Goal: Task Accomplishment & Management: Use online tool/utility

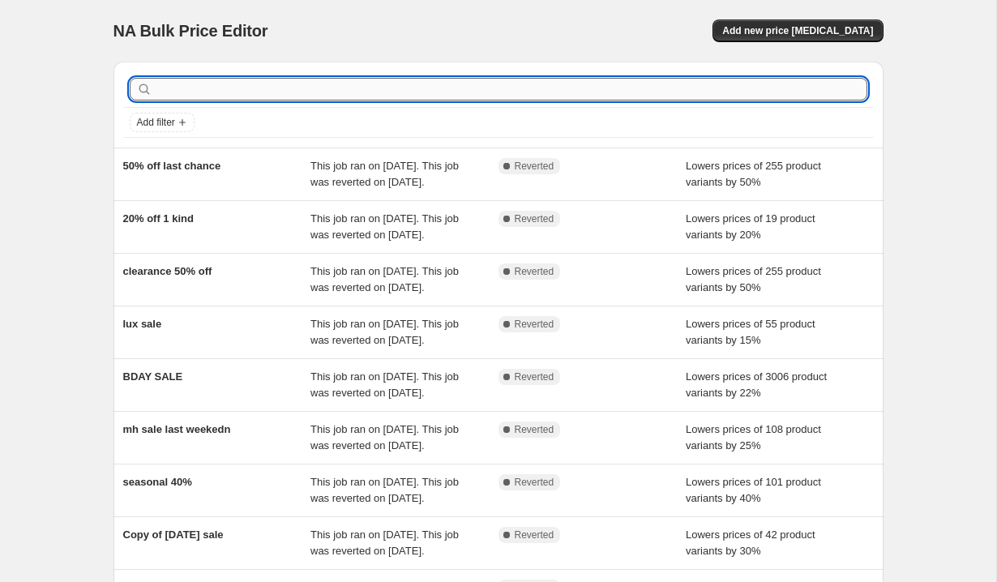
click at [231, 97] on input "text" at bounding box center [512, 89] width 712 height 23
type input "summer"
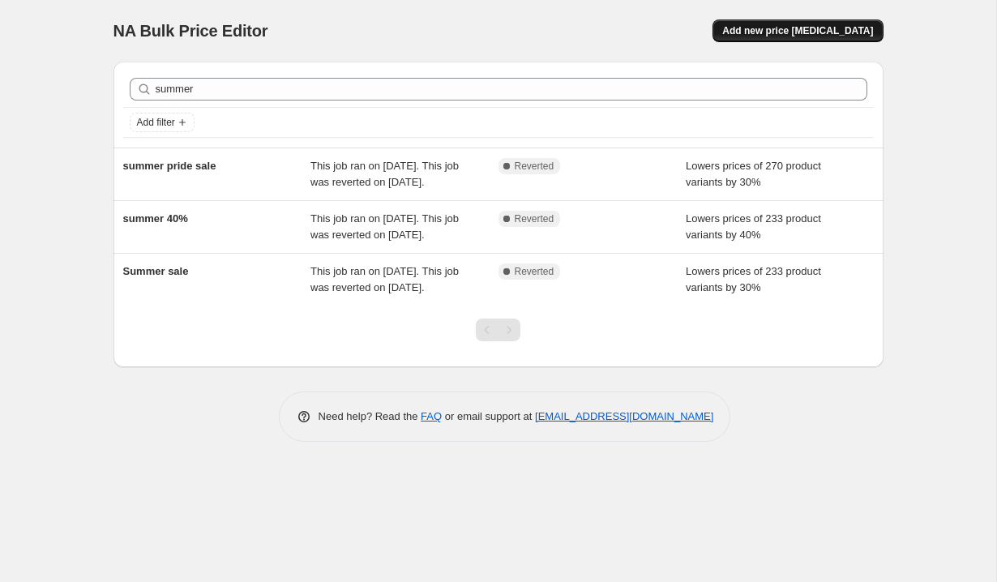
click at [789, 19] on button "Add new price [MEDICAL_DATA]" at bounding box center [798, 30] width 170 height 23
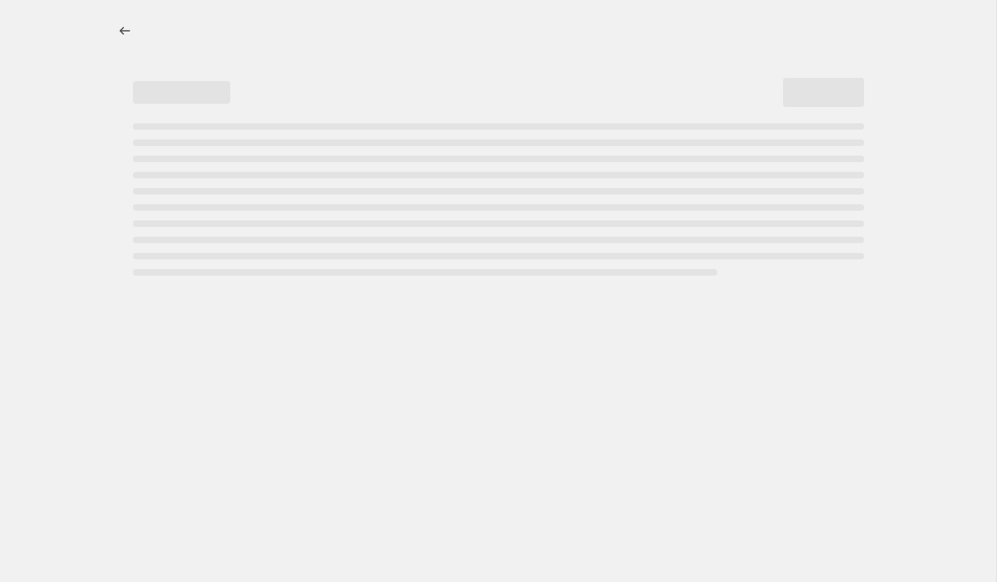
select select "percentage"
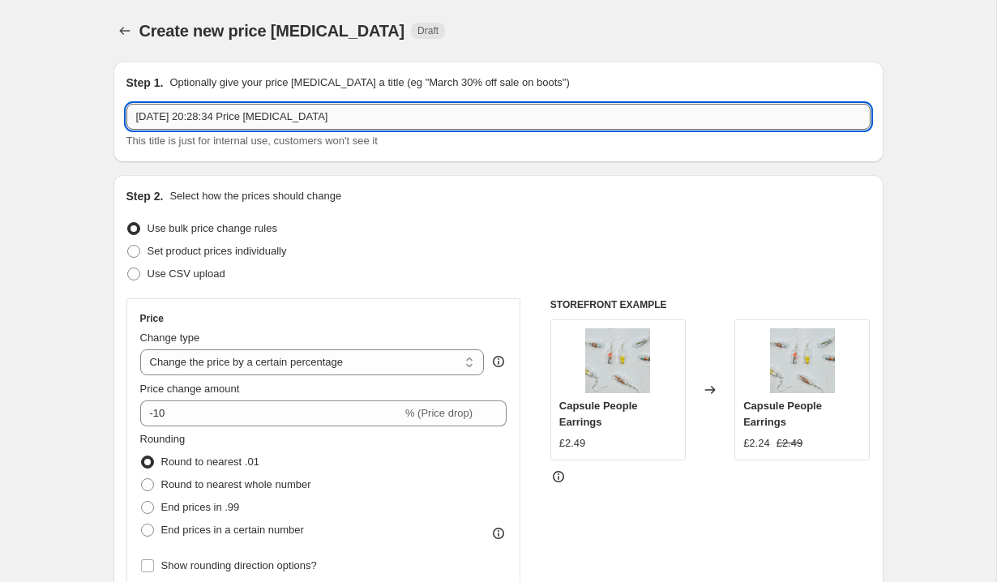
click at [302, 118] on input "[DATE] 20:28:34 Price [MEDICAL_DATA]" at bounding box center [498, 117] width 744 height 26
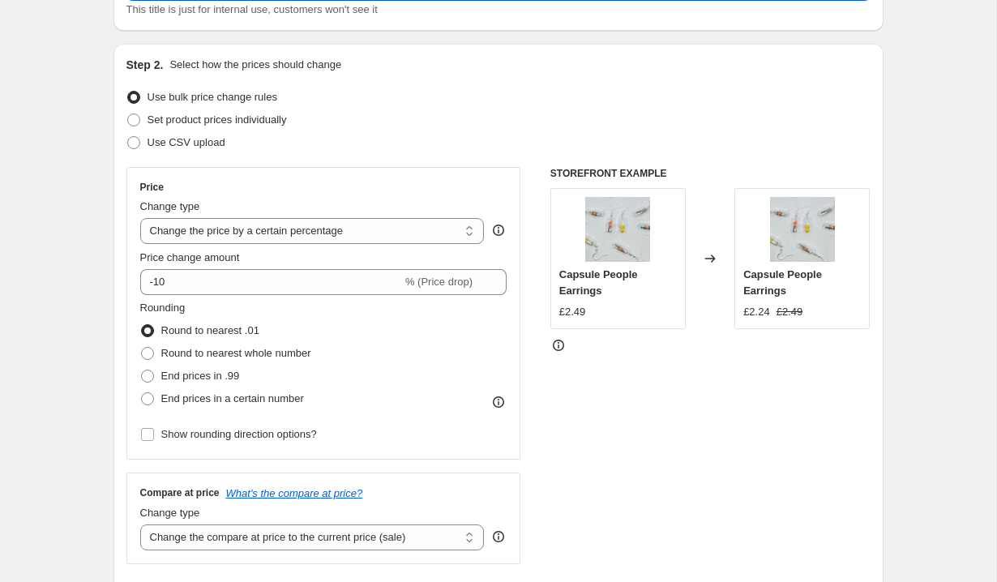
scroll to position [195, 0]
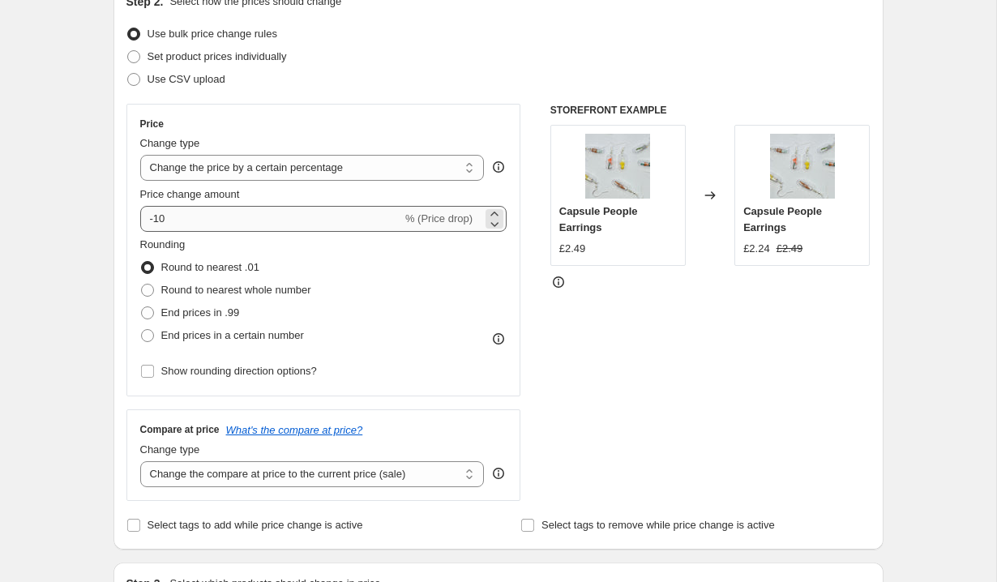
type input "summer 25% sale"
click at [245, 229] on input "-10" at bounding box center [271, 219] width 262 height 26
type input "-1"
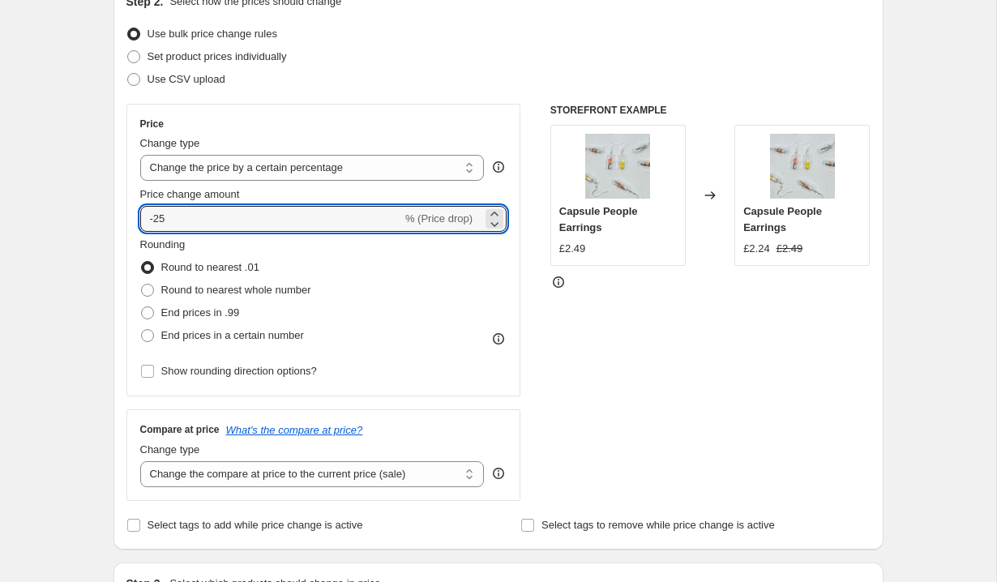
type input "-25"
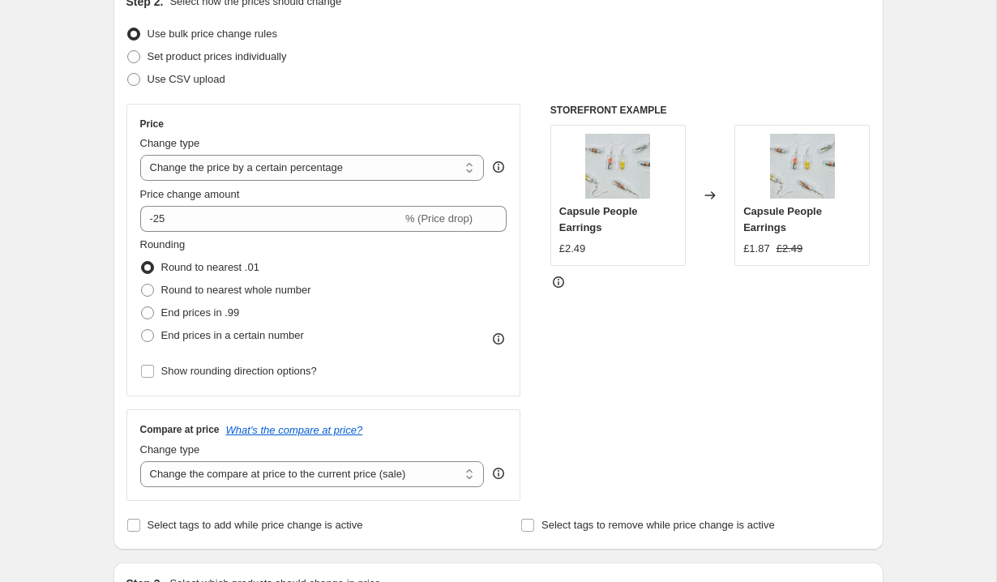
click at [609, 400] on div "STOREFRONT EXAMPLE Capsule People Earrings £2.49 Changed to Capsule People Earr…" at bounding box center [710, 302] width 320 height 397
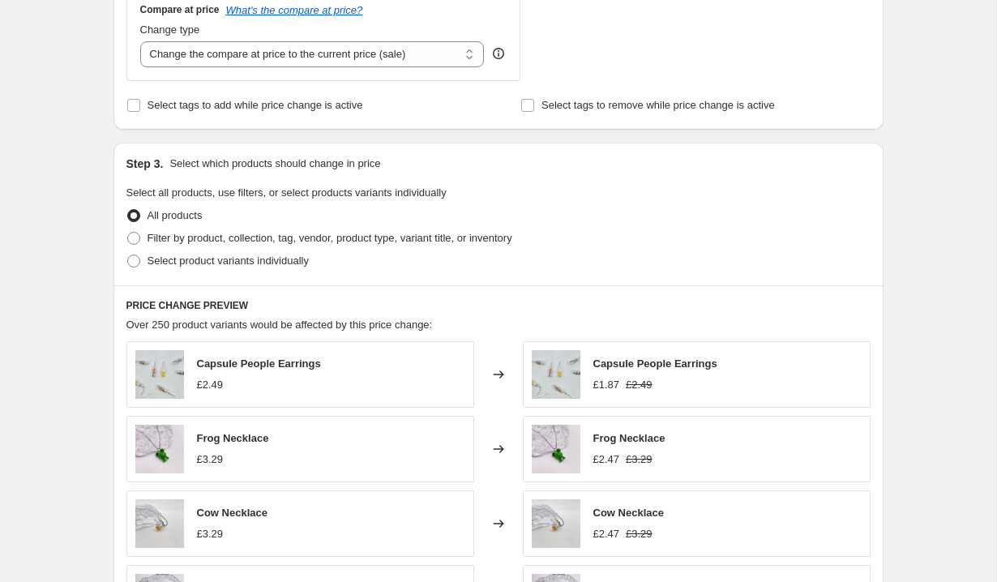
scroll to position [680, 0]
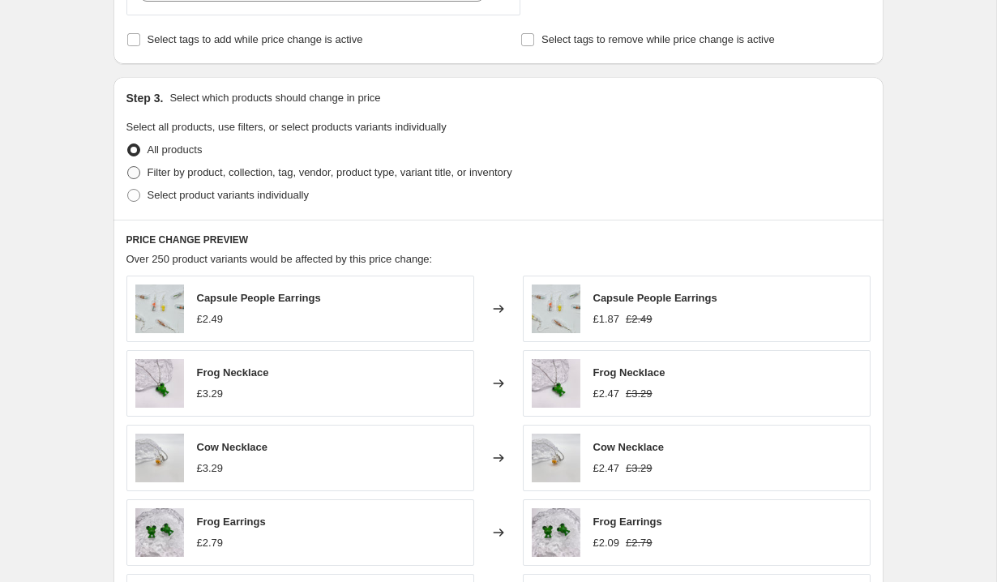
click at [311, 173] on span "Filter by product, collection, tag, vendor, product type, variant title, or inv…" at bounding box center [330, 172] width 365 height 12
click at [128, 167] on input "Filter by product, collection, tag, vendor, product type, variant title, or inv…" at bounding box center [127, 166] width 1 height 1
radio input "true"
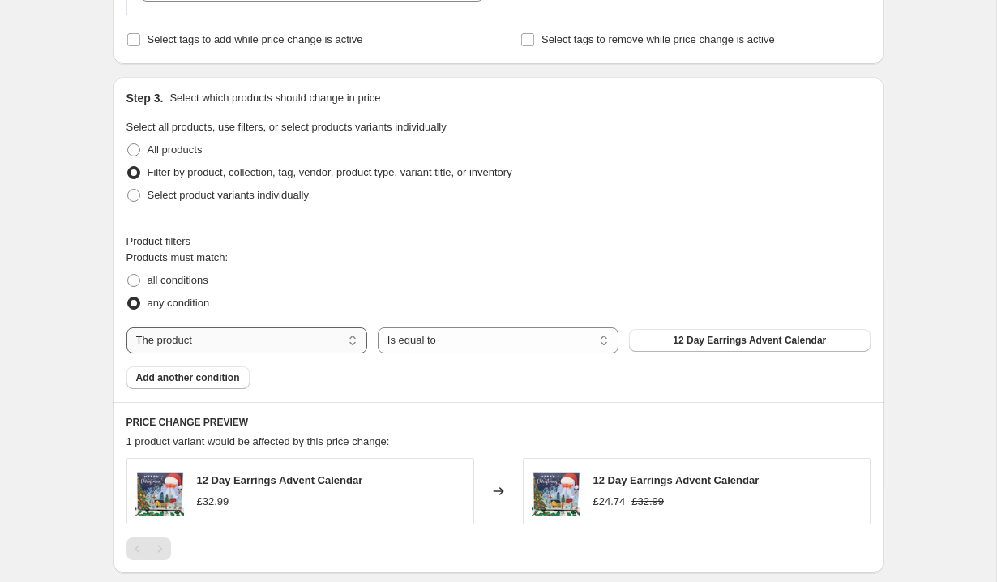
click at [248, 336] on select "The product The product's collection The product's tag The product's vendor The…" at bounding box center [246, 341] width 241 height 26
select select "collection"
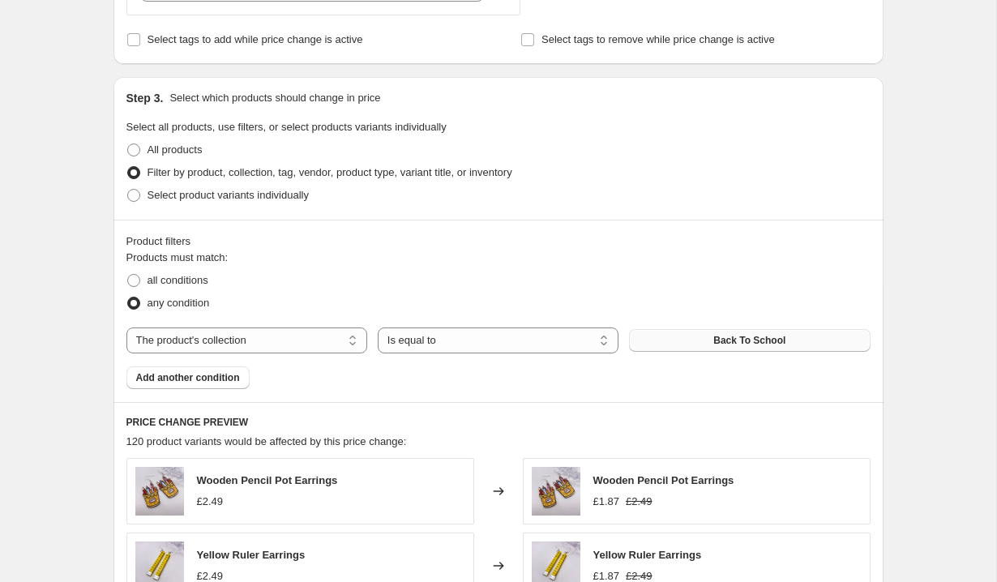
click at [694, 340] on button "Back To School" at bounding box center [749, 340] width 241 height 23
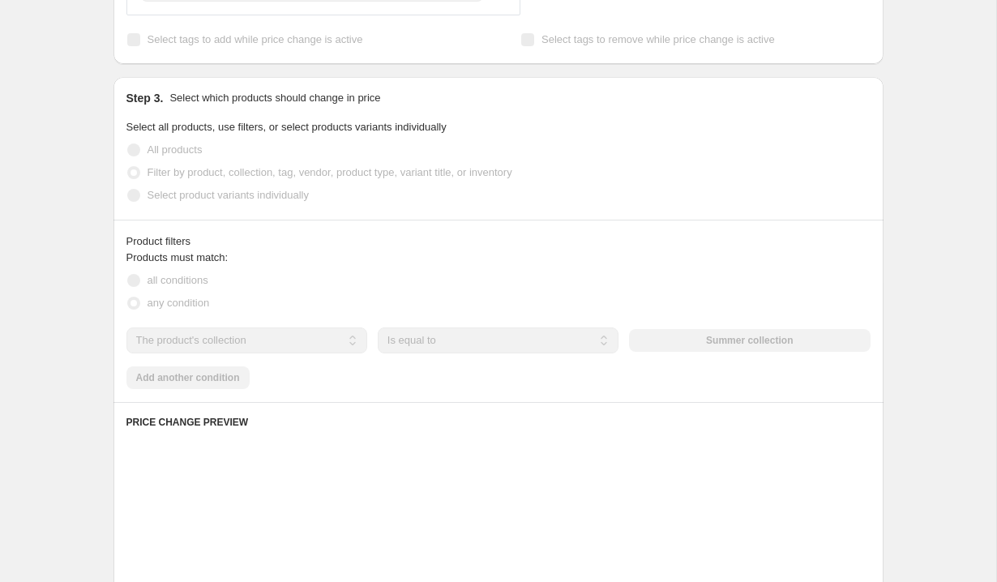
click at [186, 380] on div "Products must match: all conditions any condition The product The product's col…" at bounding box center [498, 319] width 744 height 139
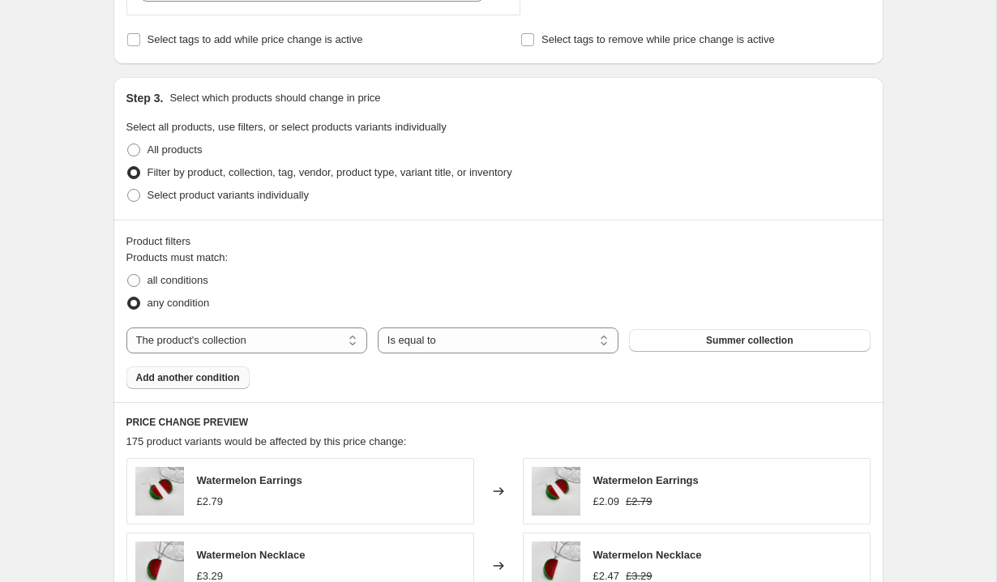
click at [188, 380] on span "Add another condition" at bounding box center [188, 377] width 104 height 13
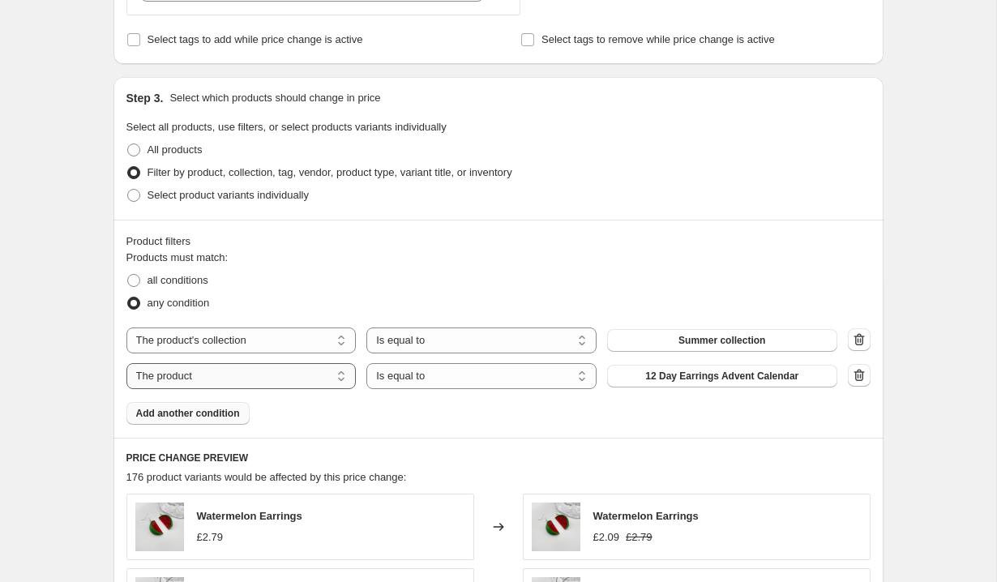
click at [304, 379] on select "The product The product's collection The product's tag The product's vendor The…" at bounding box center [241, 376] width 230 height 26
select select "collection"
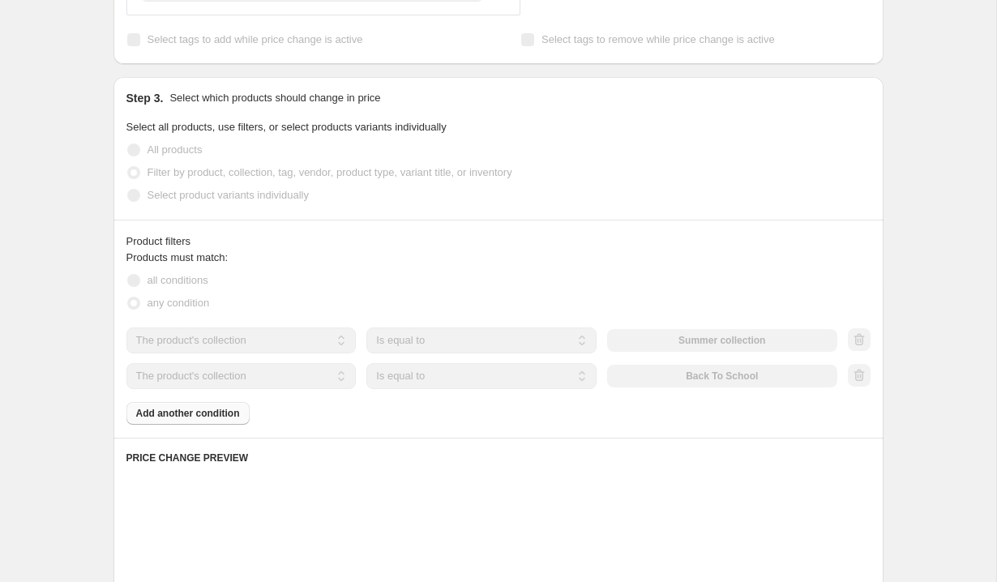
click at [750, 379] on div "The product The product's collection The product's tag The product's vendor The…" at bounding box center [481, 376] width 711 height 26
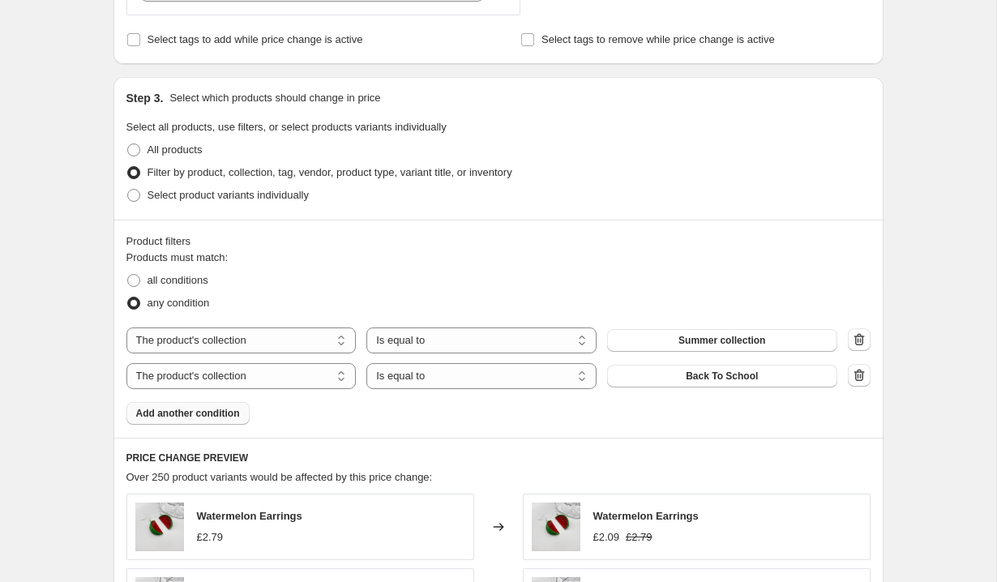
click at [750, 379] on span "Back To School" at bounding box center [722, 376] width 72 height 13
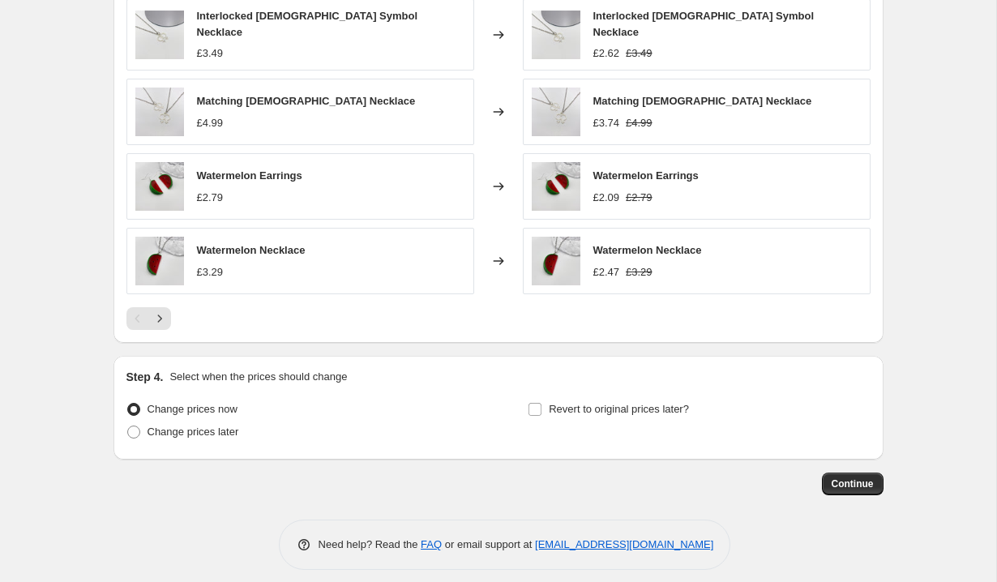
scroll to position [1257, 0]
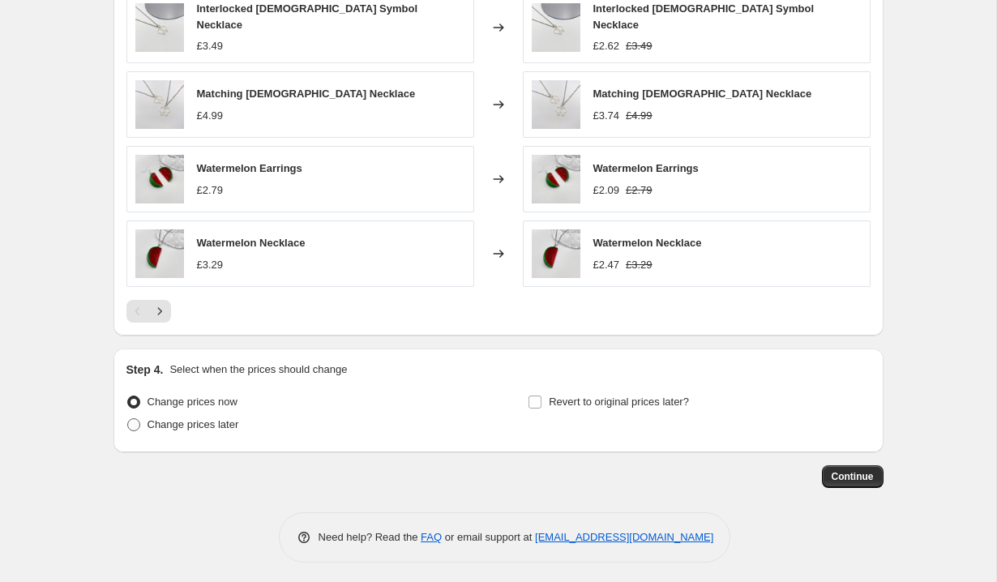
click at [186, 418] on span "Change prices later" at bounding box center [194, 424] width 92 height 12
click at [128, 418] on input "Change prices later" at bounding box center [127, 418] width 1 height 1
radio input "true"
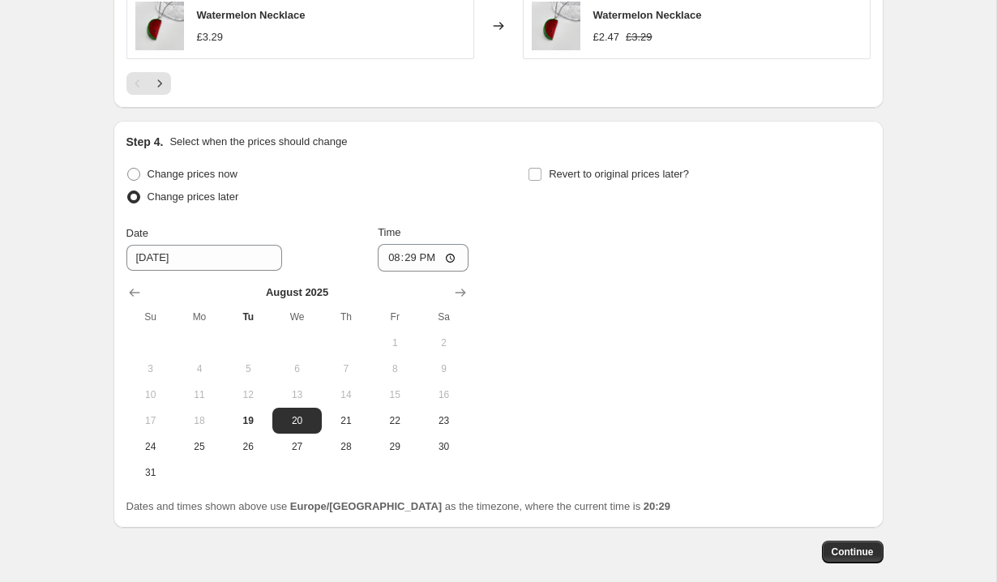
scroll to position [1542, 0]
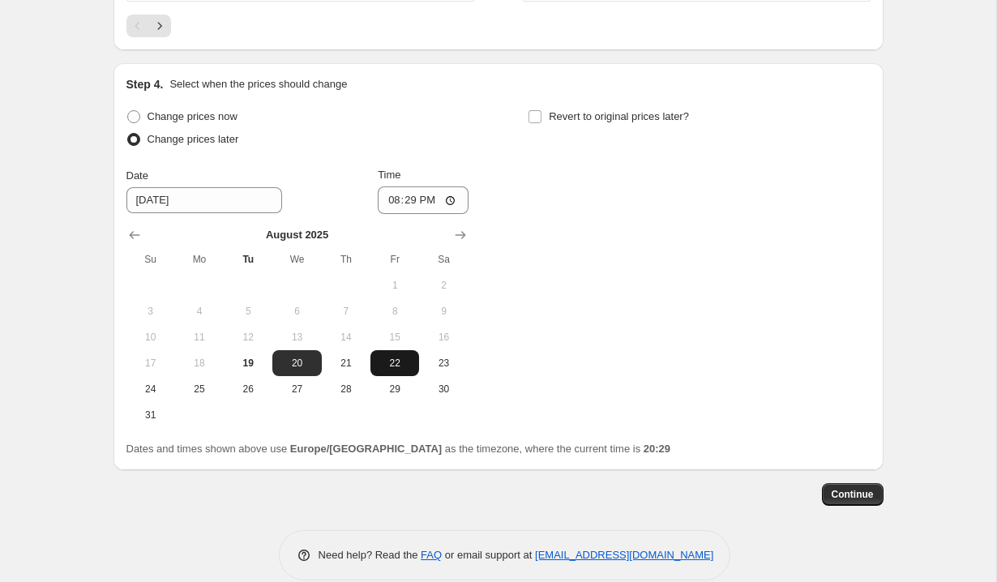
click at [397, 357] on span "22" at bounding box center [395, 363] width 36 height 13
type input "[DATE]"
click at [413, 197] on input "20:29" at bounding box center [423, 200] width 91 height 28
type input "00:00"
click at [640, 105] on label "Revert to original prices later?" at bounding box center [608, 116] width 161 height 23
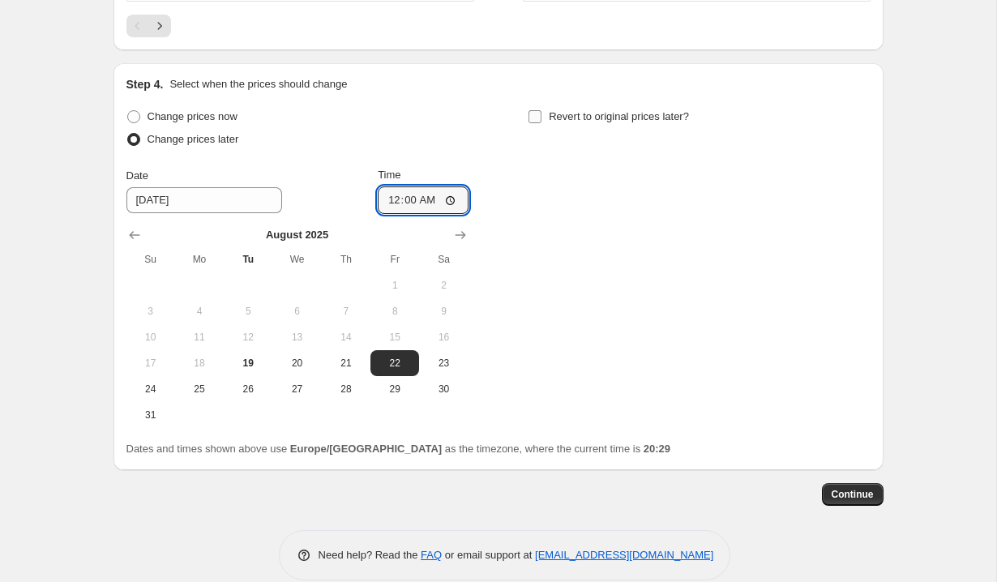
click at [542, 110] on input "Revert to original prices later?" at bounding box center [535, 116] width 13 height 13
checkbox input "true"
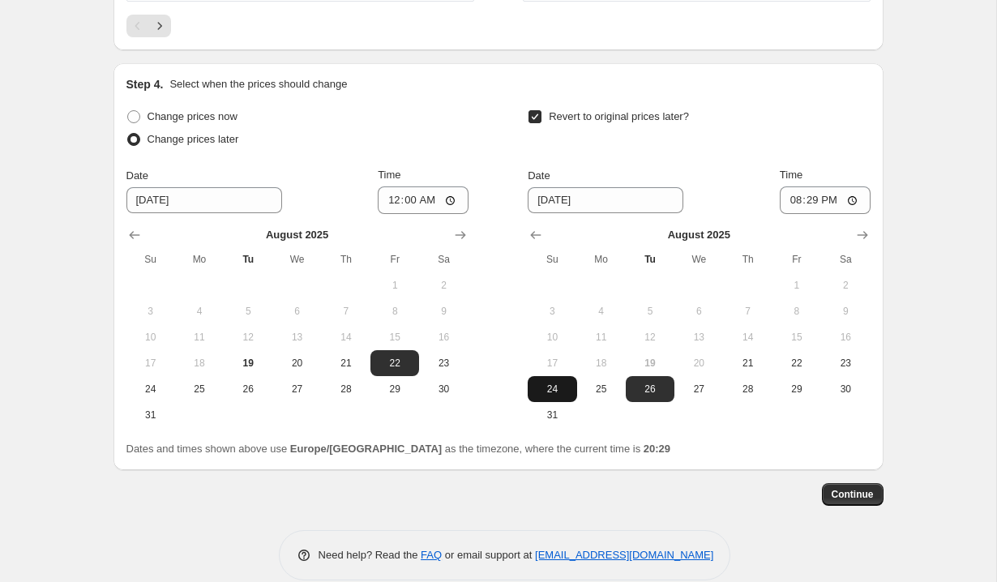
click at [565, 384] on span "24" at bounding box center [552, 389] width 36 height 13
type input "[DATE]"
click at [813, 190] on input "20:29" at bounding box center [825, 200] width 91 height 28
type input "23:59"
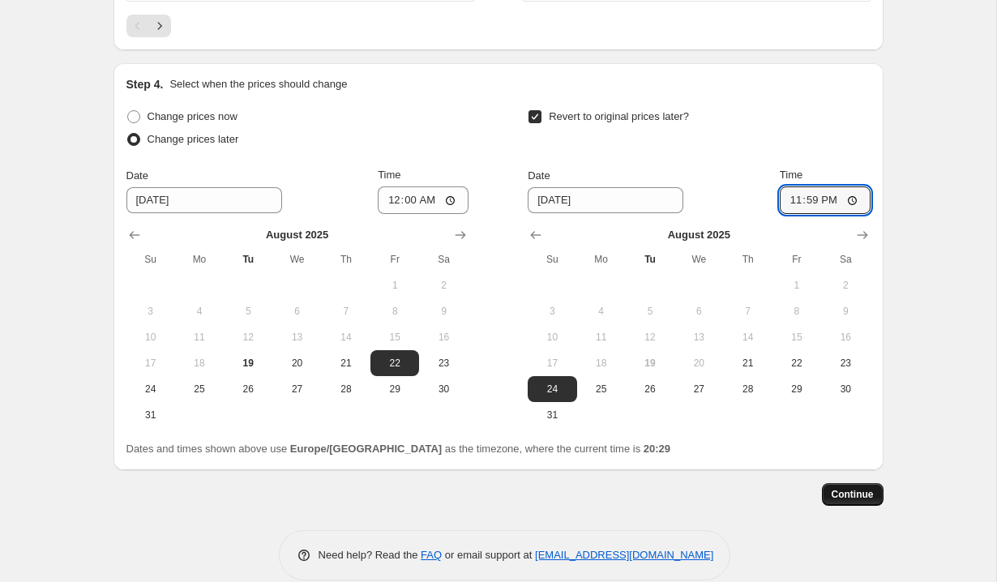
click at [859, 495] on span "Continue" at bounding box center [853, 494] width 42 height 13
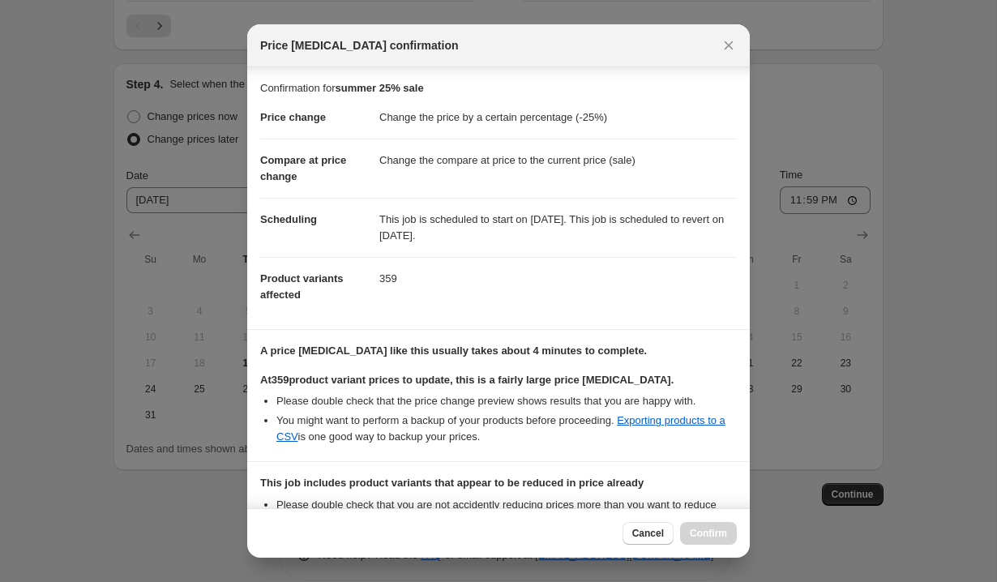
scroll to position [186, 0]
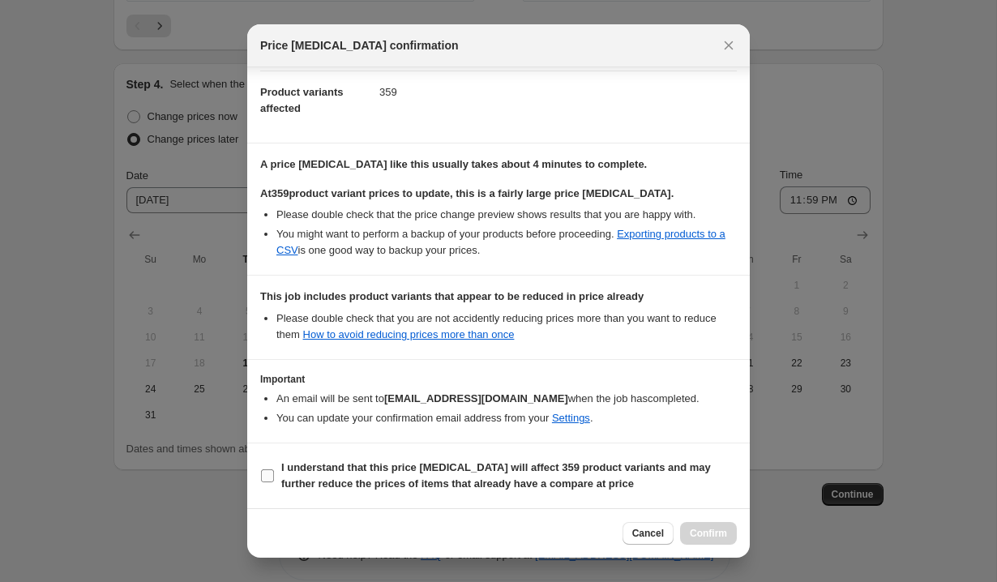
click at [445, 472] on b "I understand that this price [MEDICAL_DATA] will affect 359 product variants an…" at bounding box center [496, 475] width 430 height 28
click at [274, 472] on input "I understand that this price [MEDICAL_DATA] will affect 359 product variants an…" at bounding box center [267, 475] width 13 height 13
checkbox input "true"
click at [710, 525] on button "Confirm" at bounding box center [708, 533] width 57 height 23
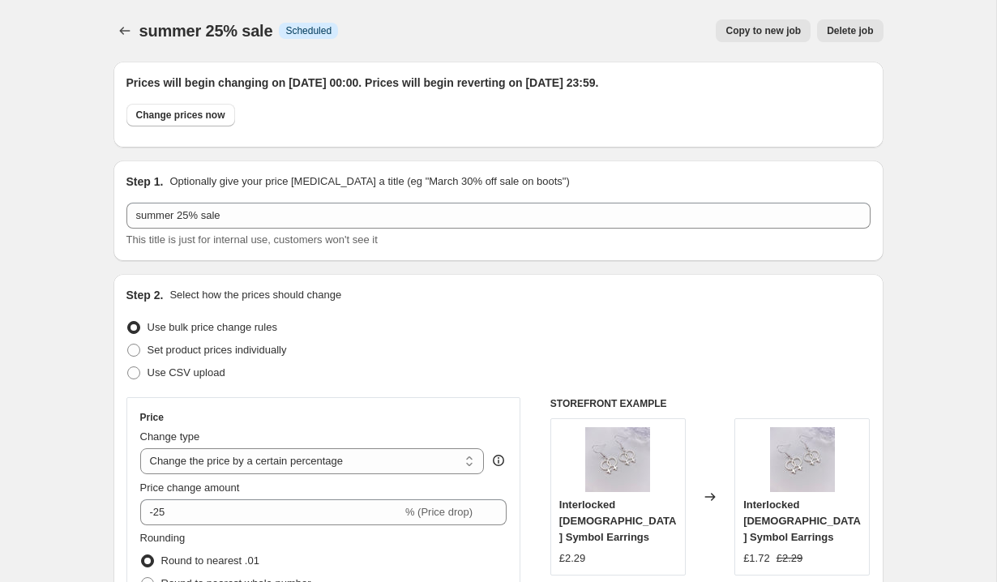
scroll to position [1542, 0]
